Goal: Task Accomplishment & Management: Use online tool/utility

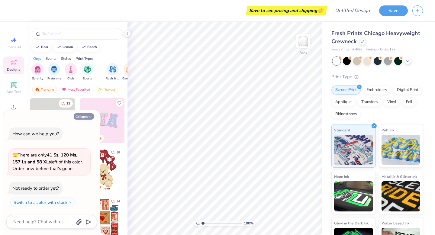
click at [89, 117] on icon "button" at bounding box center [90, 117] width 4 height 4
type textarea "x"
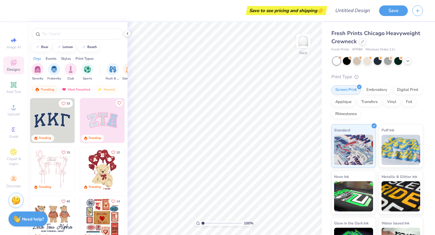
click at [30, 123] on img at bounding box center [7, 120] width 45 height 45
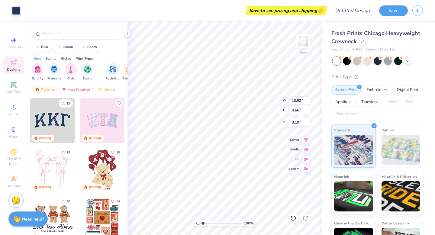
type input "10.82"
type input "4.52"
type input "3.12"
type input "11.11"
type input "4.88"
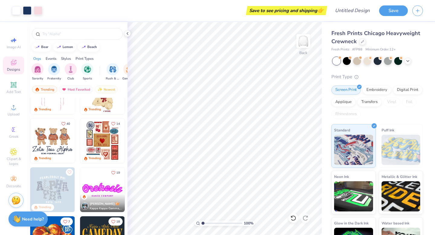
scroll to position [82, 0]
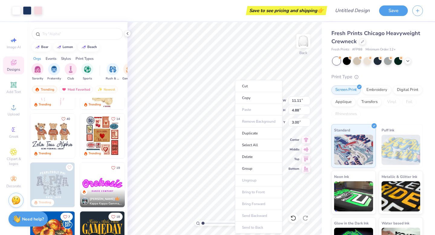
click at [322, 78] on div "Fresh Prints Chicago Heavyweight Crewneck Fresh Prints # FP88 Minimum Order: 12…" at bounding box center [378, 141] width 113 height 238
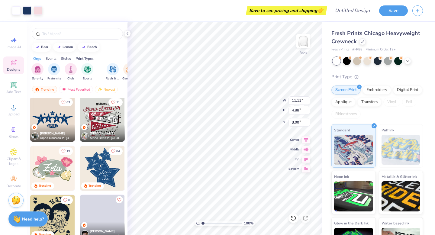
scroll to position [357, 0]
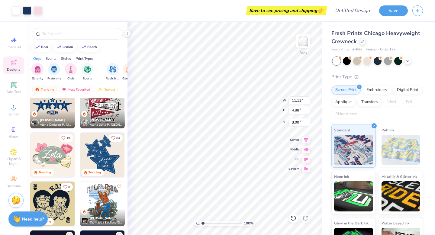
click at [107, 157] on img at bounding box center [102, 155] width 45 height 45
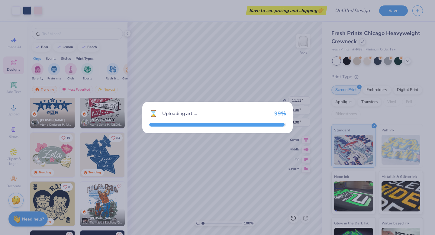
type input "10.31"
type input "12.04"
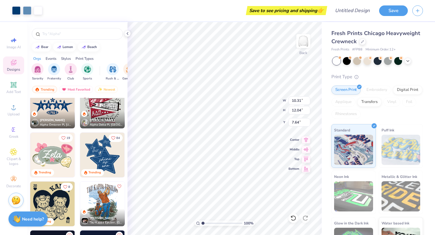
type input "7.64"
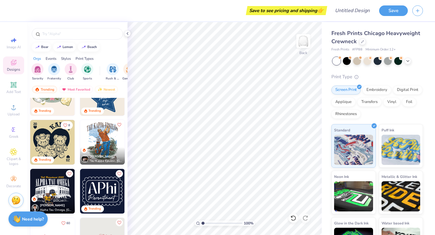
scroll to position [427, 0]
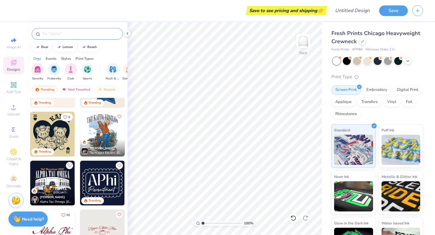
click at [60, 31] on input "text" at bounding box center [80, 34] width 77 height 6
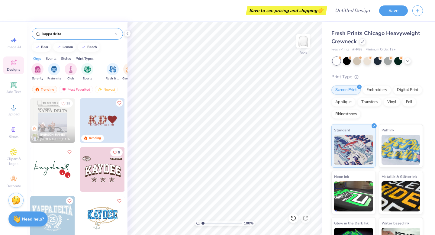
type input "kappa delta"
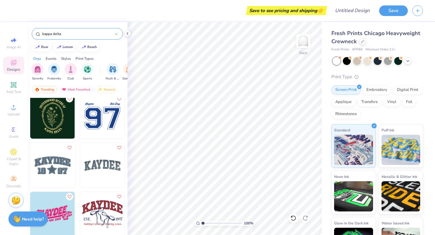
scroll to position [155, 0]
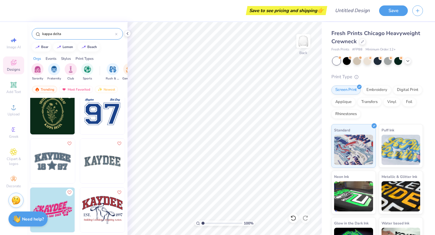
click at [99, 163] on img at bounding box center [102, 161] width 45 height 45
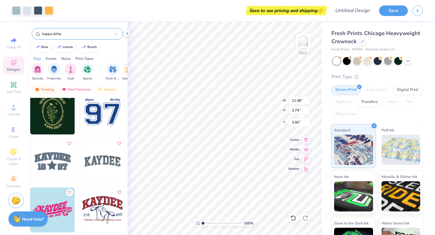
type input "11.98"
type input "3.74"
type input "3.25"
click at [388, 61] on div at bounding box center [388, 60] width 8 height 8
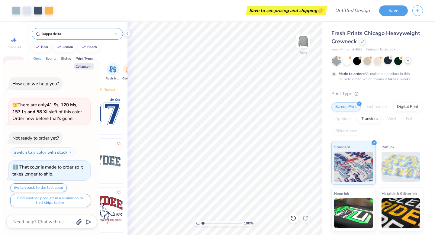
click at [408, 61] on icon at bounding box center [407, 60] width 5 height 5
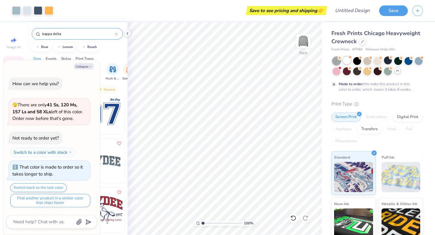
click at [350, 62] on div at bounding box center [347, 60] width 8 height 8
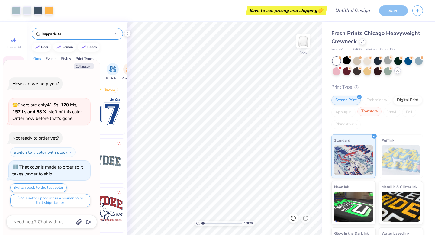
scroll to position [91, 0]
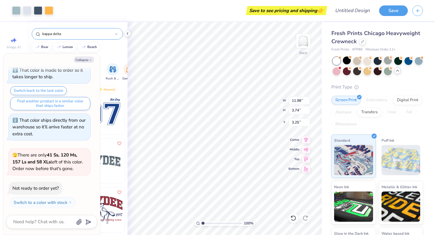
click at [106, 53] on div "Orgs Events Styles Print Types" at bounding box center [77, 57] width 100 height 8
click at [88, 60] on button "Collapse" at bounding box center [84, 59] width 20 height 6
type textarea "x"
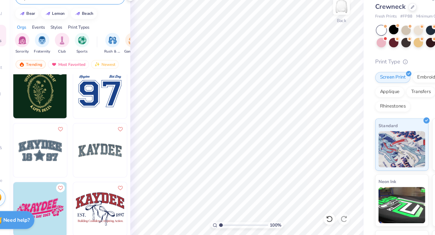
click at [53, 160] on img at bounding box center [52, 161] width 45 height 45
click at [99, 115] on img at bounding box center [102, 112] width 45 height 45
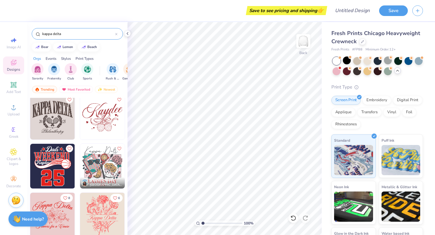
scroll to position [2254, 0]
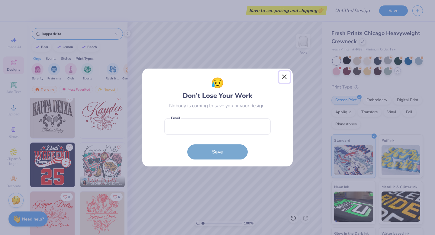
click at [285, 79] on button "Close" at bounding box center [284, 76] width 11 height 11
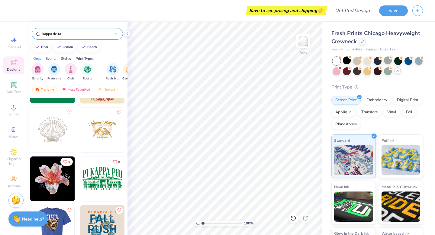
scroll to position [4579, 0]
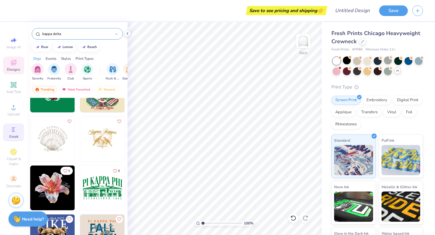
click at [13, 131] on circle at bounding box center [12, 129] width 3 height 3
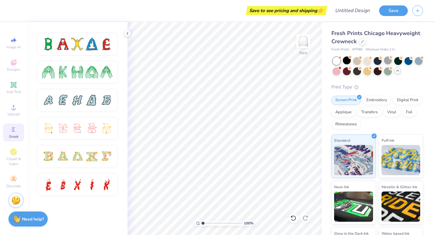
scroll to position [0, 0]
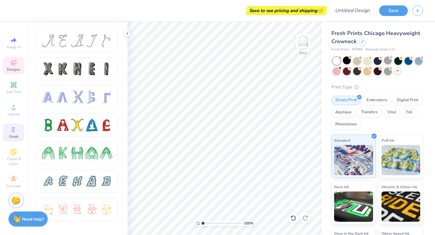
click at [15, 66] on icon at bounding box center [13, 62] width 7 height 7
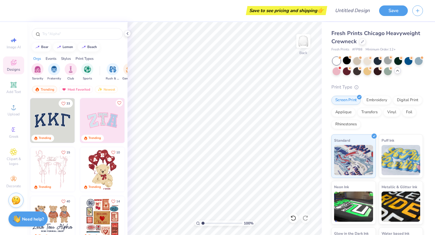
click at [56, 123] on img at bounding box center [52, 120] width 45 height 45
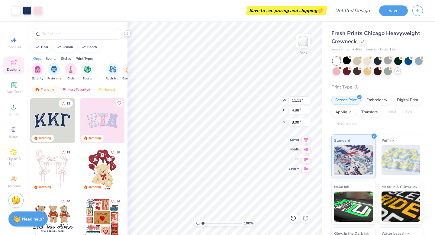
click at [128, 34] on icon at bounding box center [127, 33] width 5 height 5
